Goal: Find specific page/section: Find specific page/section

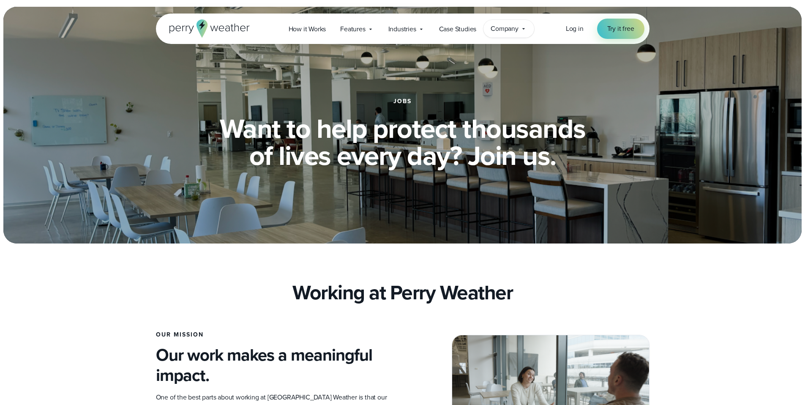
click at [492, 29] on span "Company" at bounding box center [505, 29] width 28 height 10
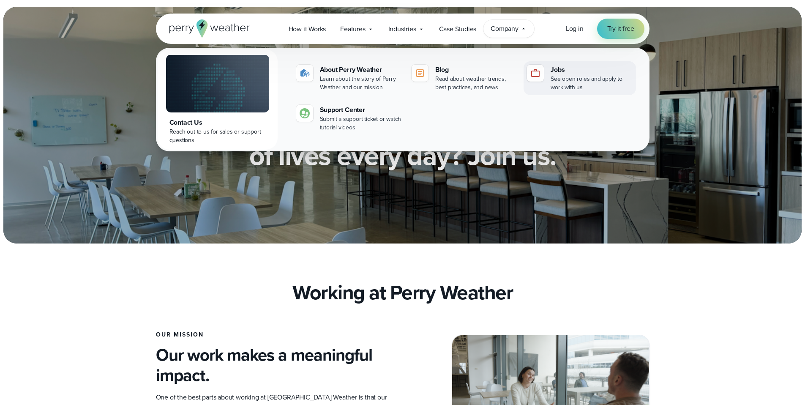
click at [573, 77] on div "See open roles and apply to work with us" at bounding box center [592, 83] width 82 height 17
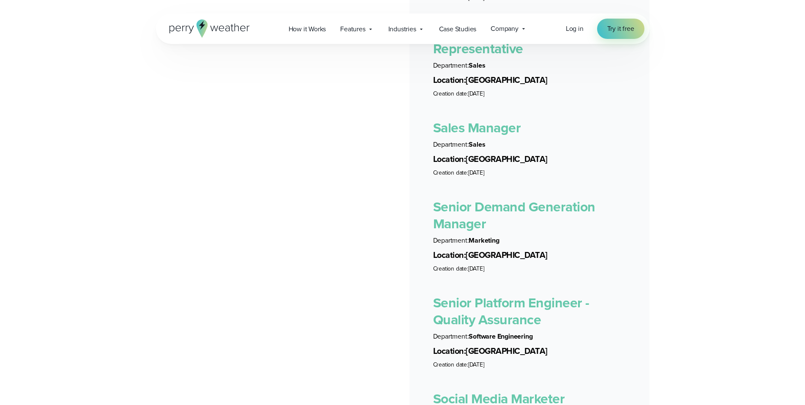
scroll to position [2152, 0]
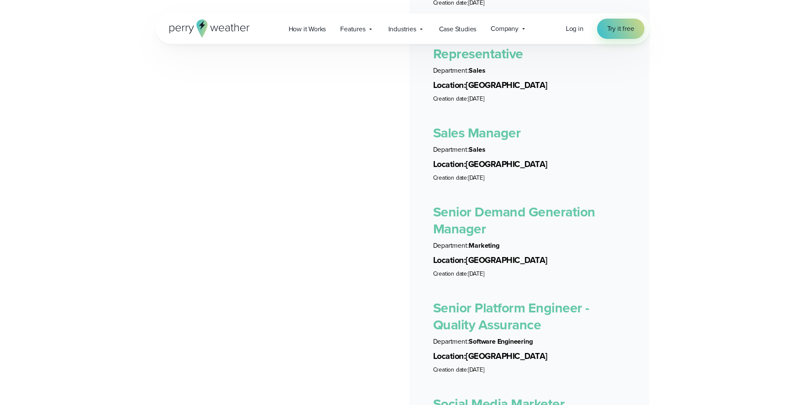
click at [488, 126] on link "Sales Manager" at bounding box center [477, 133] width 88 height 20
